Goal: Navigation & Orientation: Find specific page/section

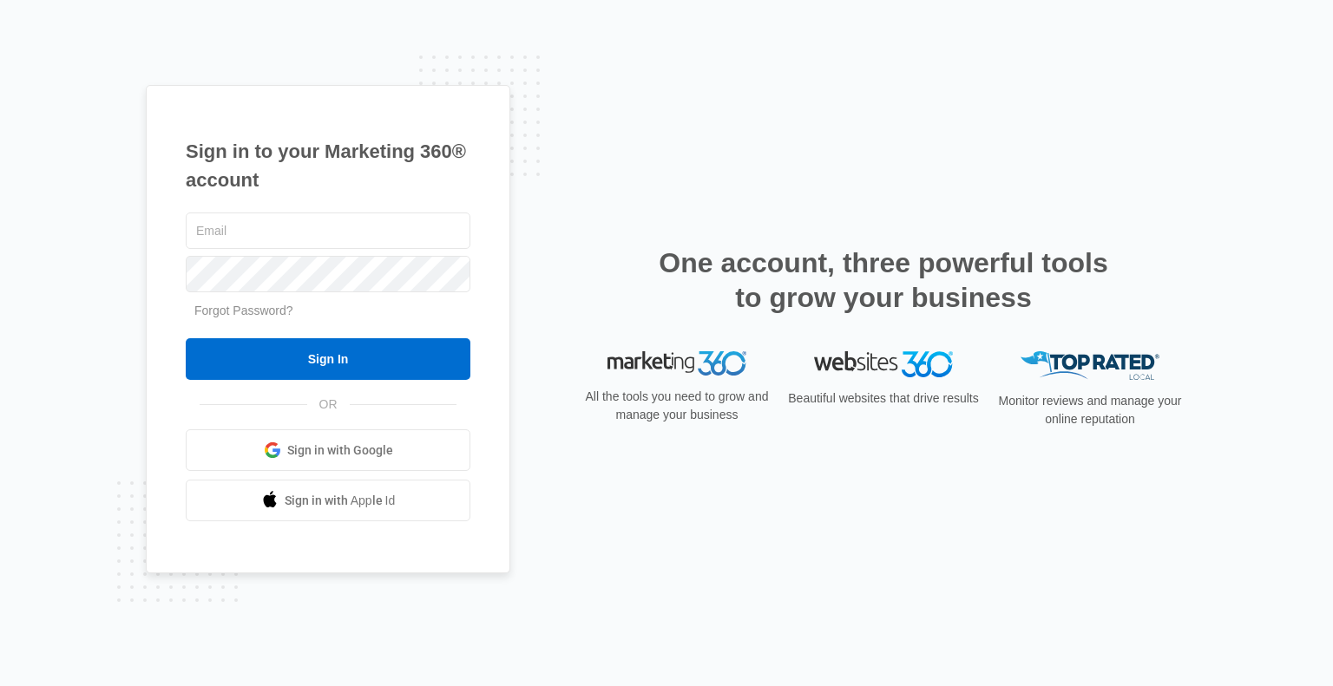
click at [317, 218] on input "text" at bounding box center [328, 231] width 285 height 36
type input "[EMAIL_ADDRESS][DOMAIN_NAME]"
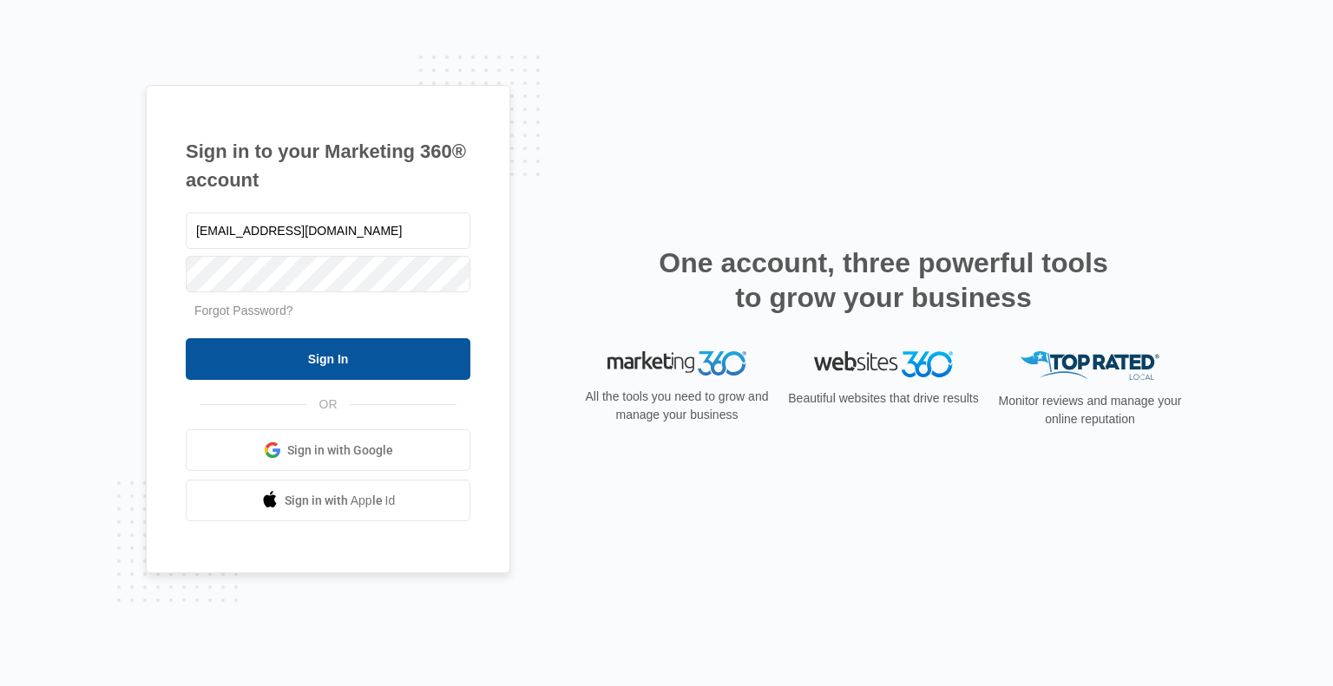
click at [330, 363] on input "Sign In" at bounding box center [328, 359] width 285 height 42
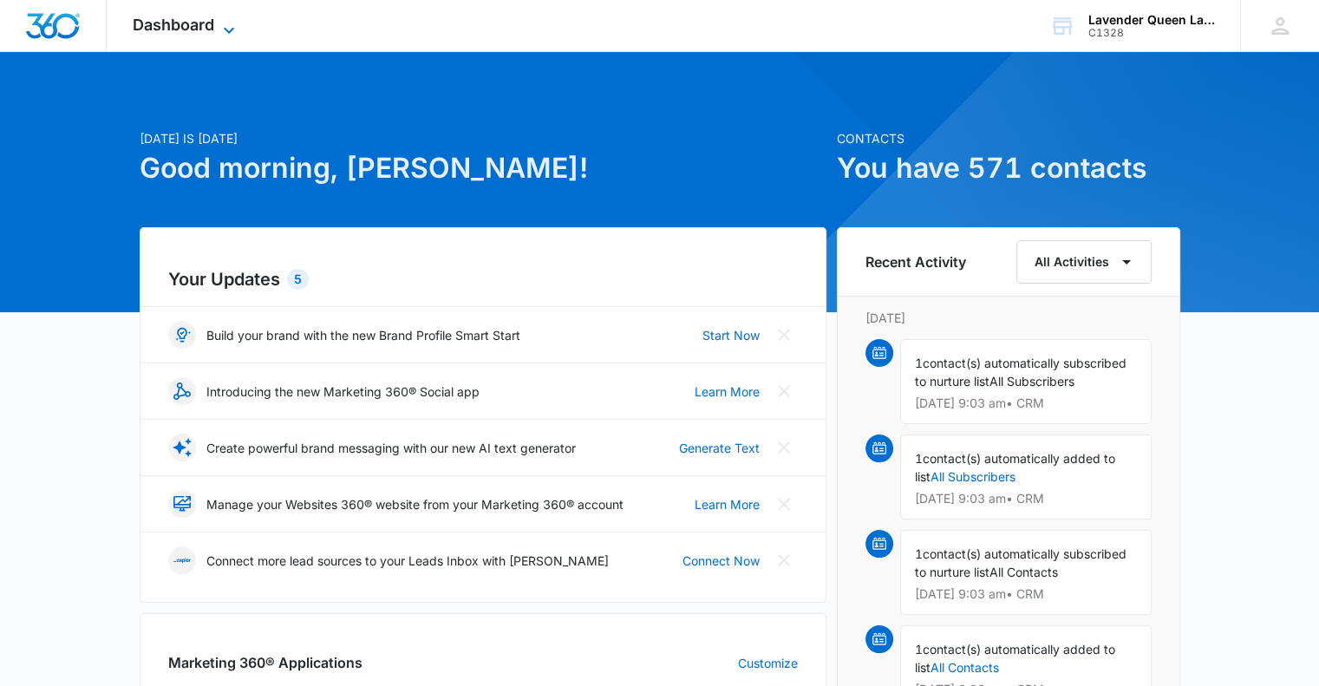
click at [230, 23] on icon at bounding box center [229, 30] width 21 height 21
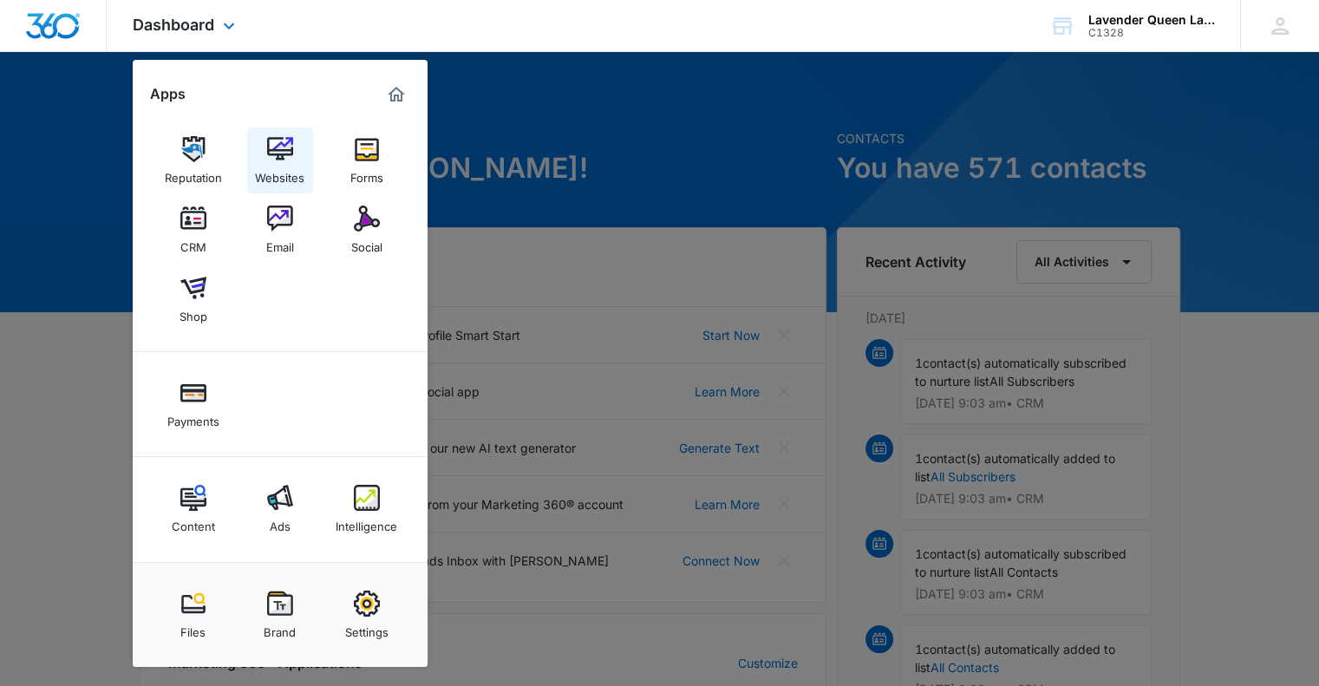
click at [295, 150] on link "Websites" at bounding box center [280, 161] width 66 height 66
